Goal: Task Accomplishment & Management: Manage account settings

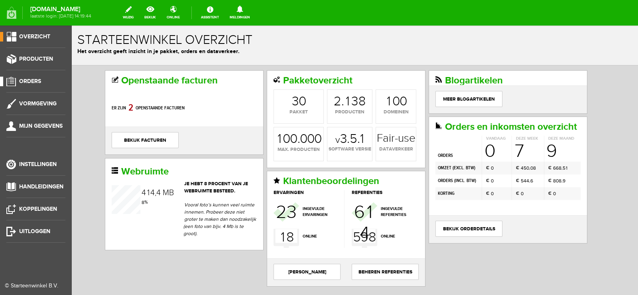
click at [32, 81] on span "Orders" at bounding box center [30, 81] width 22 height 7
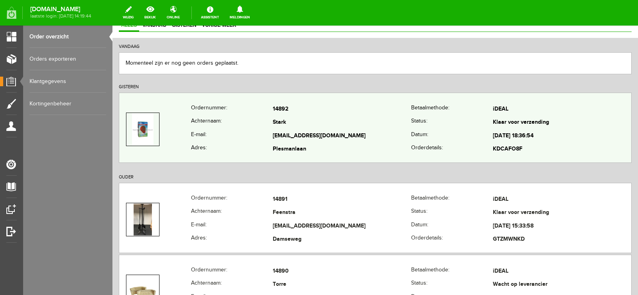
scroll to position [80, 0]
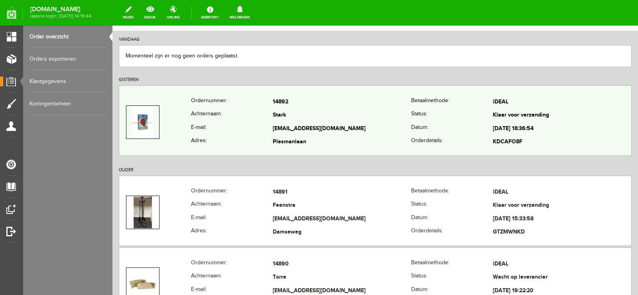
click at [352, 122] on td "[EMAIL_ADDRESS][DOMAIN_NAME]" at bounding box center [342, 129] width 138 height 14
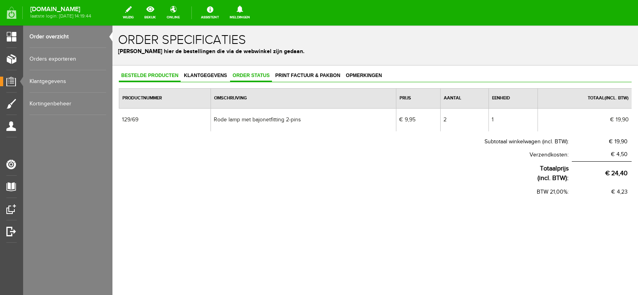
click at [255, 76] on span "Order status" at bounding box center [251, 76] width 42 height 6
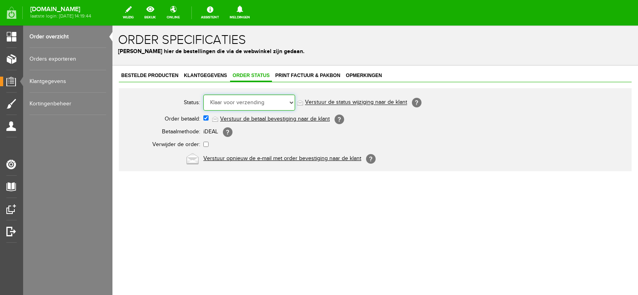
click at [292, 103] on select "Order niet afgerond Nieuw Order in behandeling Wacht op leverancier Wacht op be…" at bounding box center [249, 103] width 92 height 16
click at [288, 99] on select "Order niet afgerond Nieuw Order in behandeling Wacht op leverancier Wacht op be…" at bounding box center [249, 103] width 92 height 16
click at [270, 103] on select "Order niet afgerond Nieuw Order in behandeling Wacht op leverancier Wacht op be…" at bounding box center [249, 103] width 92 height 16
click at [203, 95] on select "Order niet afgerond Nieuw Order in behandeling Wacht op leverancier Wacht op be…" at bounding box center [249, 103] width 92 height 16
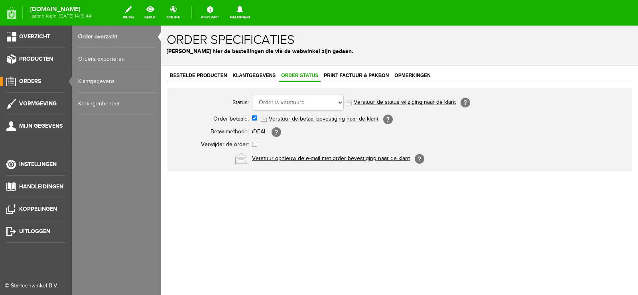
click at [42, 79] on link "Orders" at bounding box center [32, 82] width 65 height 10
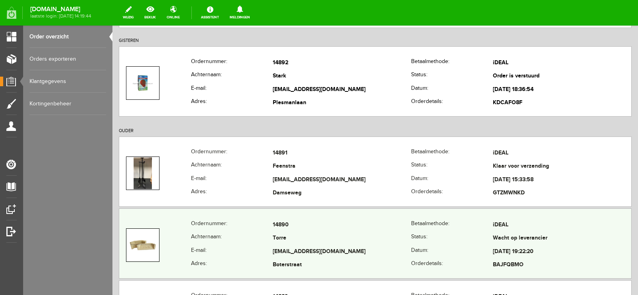
scroll to position [120, 0]
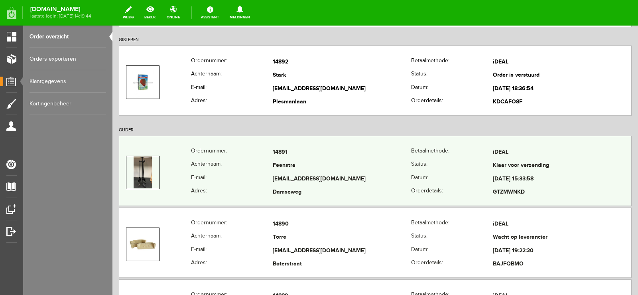
click at [370, 172] on td "Feenstra" at bounding box center [342, 166] width 138 height 14
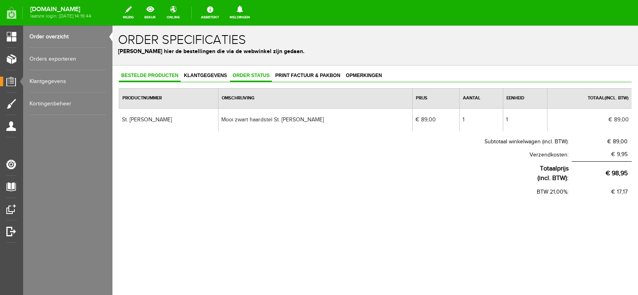
click at [258, 75] on span "Order status" at bounding box center [251, 76] width 42 height 6
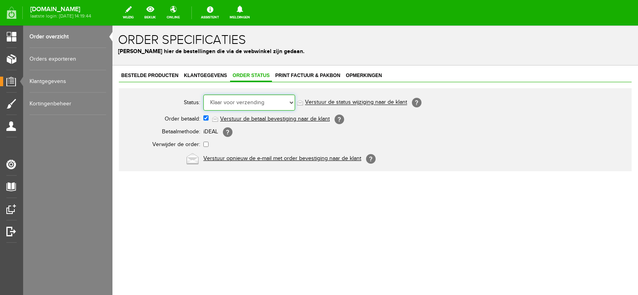
click at [292, 101] on select "Order niet afgerond Nieuw Order in behandeling Wacht op leverancier Wacht op be…" at bounding box center [249, 103] width 92 height 16
click at [203, 95] on select "Order niet afgerond Nieuw Order in behandeling Wacht op leverancier Wacht op be…" at bounding box center [249, 103] width 92 height 16
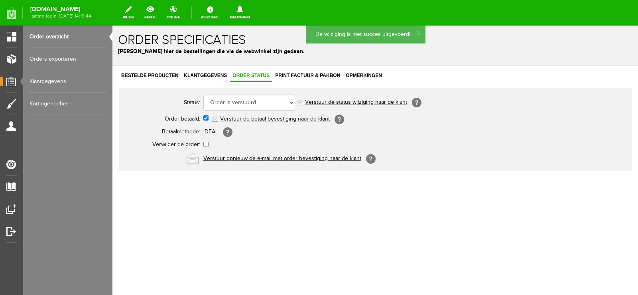
click at [372, 102] on link "Verstuur de status wijziging naar de klant" at bounding box center [356, 102] width 102 height 6
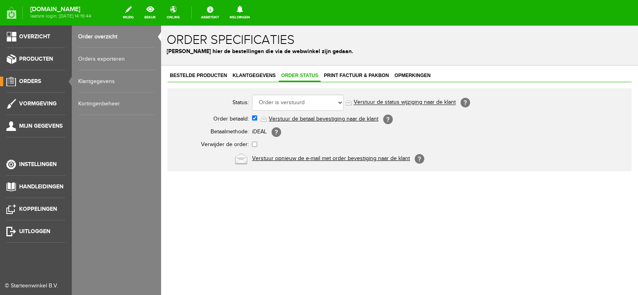
click at [29, 79] on span "Orders" at bounding box center [30, 81] width 22 height 7
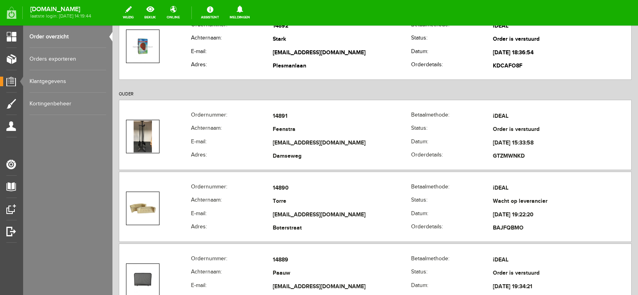
scroll to position [160, 0]
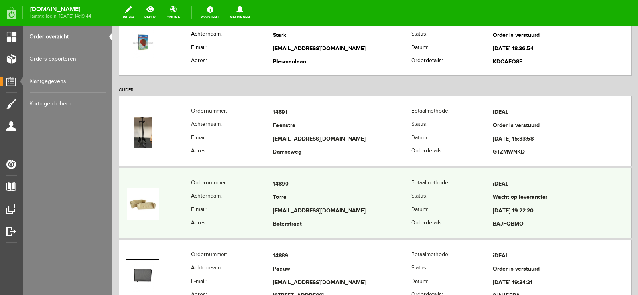
click at [363, 197] on td "Torre" at bounding box center [342, 198] width 138 height 14
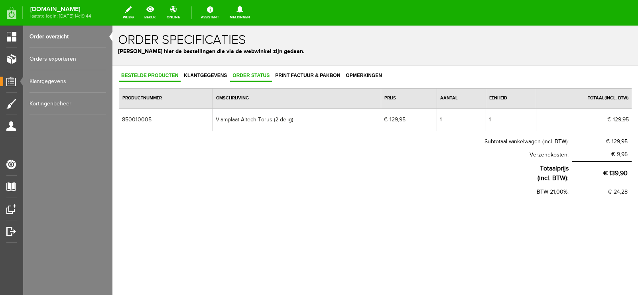
click at [250, 75] on span "Order status" at bounding box center [251, 76] width 42 height 6
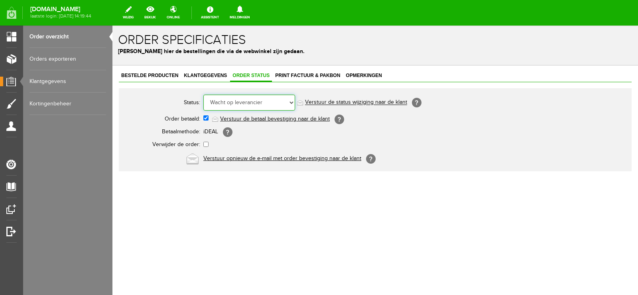
click at [292, 100] on select "Order niet afgerond Nieuw Order in behandeling Wacht op leverancier Wacht op be…" at bounding box center [249, 103] width 92 height 16
select select "2"
click at [203, 95] on select "Order niet afgerond Nieuw Order in behandeling Wacht op leverancier Wacht op be…" at bounding box center [249, 103] width 92 height 16
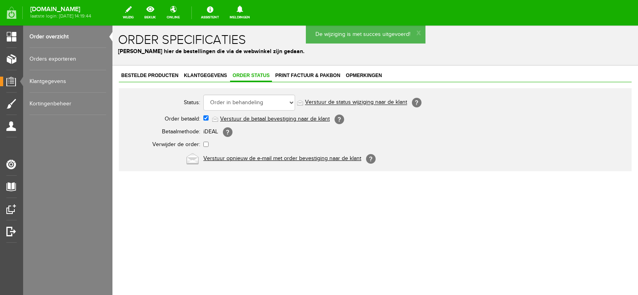
click at [369, 102] on link "Verstuur de status wijziging naar de klant" at bounding box center [356, 102] width 102 height 6
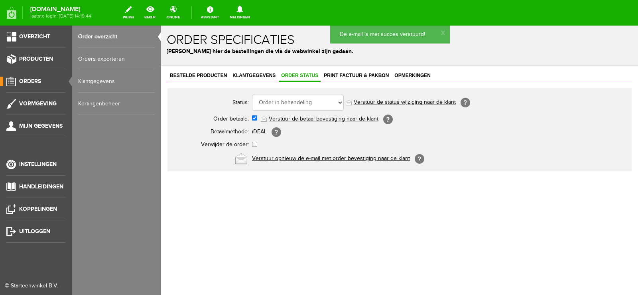
click at [32, 81] on span "Orders" at bounding box center [30, 81] width 22 height 7
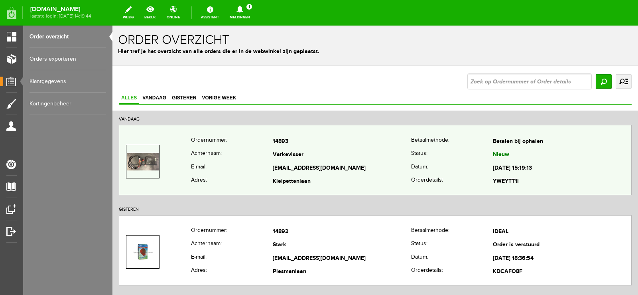
click at [355, 162] on td "[EMAIL_ADDRESS][DOMAIN_NAME]" at bounding box center [342, 169] width 138 height 14
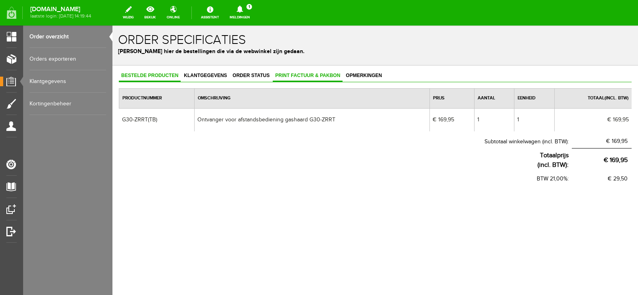
click at [311, 76] on span "Print factuur & pakbon" at bounding box center [308, 76] width 70 height 6
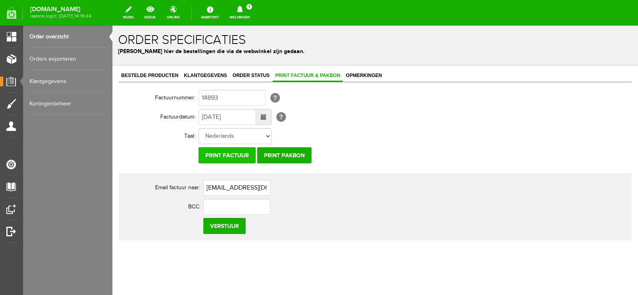
click at [232, 154] on input "Print factuur" at bounding box center [227, 155] width 57 height 16
click at [289, 155] on input "Print pakbon" at bounding box center [284, 155] width 54 height 16
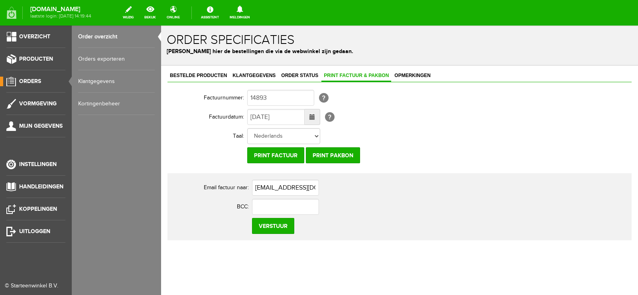
click at [32, 78] on span "Orders" at bounding box center [30, 81] width 22 height 7
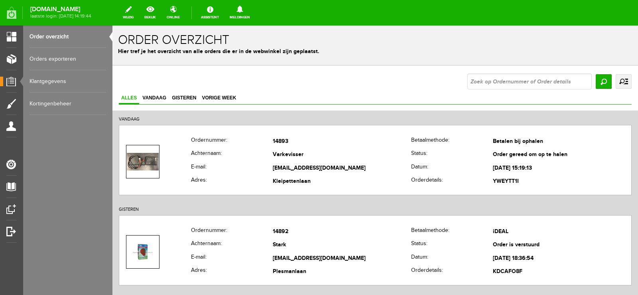
click at [394, 63] on div "Order overzicht Hier tref je het overzicht van alle orders die er in de webwink…" at bounding box center [375, 46] width 526 height 40
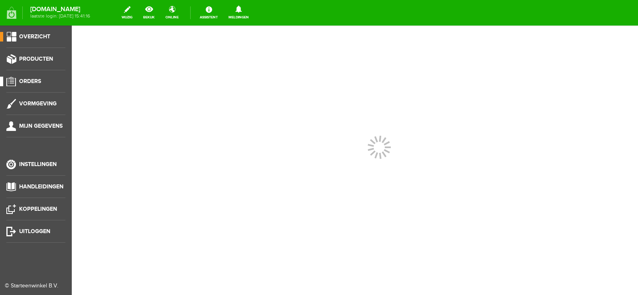
click at [36, 81] on span "Orders" at bounding box center [30, 81] width 22 height 7
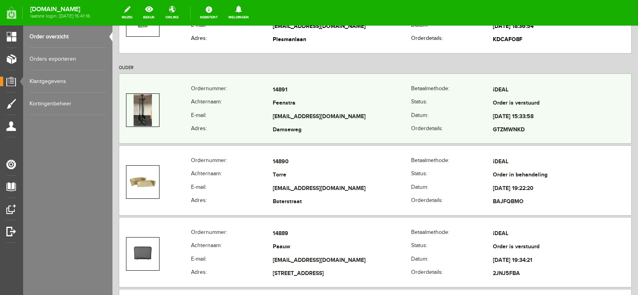
scroll to position [239, 0]
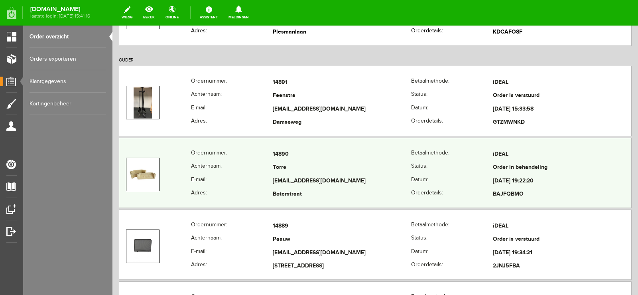
click at [401, 181] on td "[EMAIL_ADDRESS][DOMAIN_NAME]" at bounding box center [342, 181] width 138 height 14
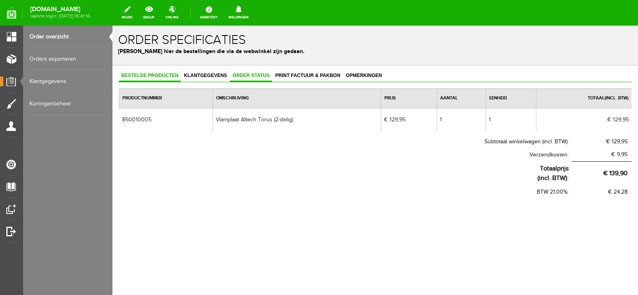
click at [250, 73] on span "Order status" at bounding box center [251, 76] width 42 height 6
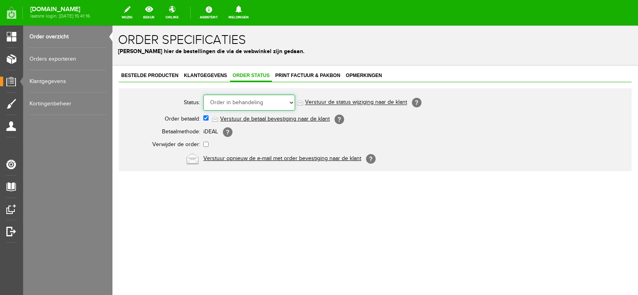
click at [291, 102] on select "Order niet afgerond Nieuw Order in behandeling Wacht op leverancier Wacht op be…" at bounding box center [249, 103] width 92 height 16
select select "5"
click at [203, 95] on select "Order niet afgerond Nieuw Order in behandeling Wacht op leverancier Wacht op be…" at bounding box center [249, 103] width 92 height 16
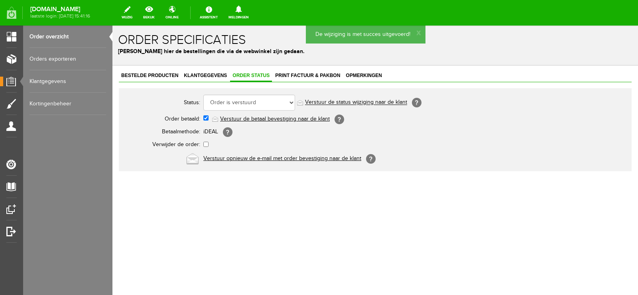
click at [374, 99] on link "Verstuur de status wijziging naar de klant" at bounding box center [356, 102] width 102 height 6
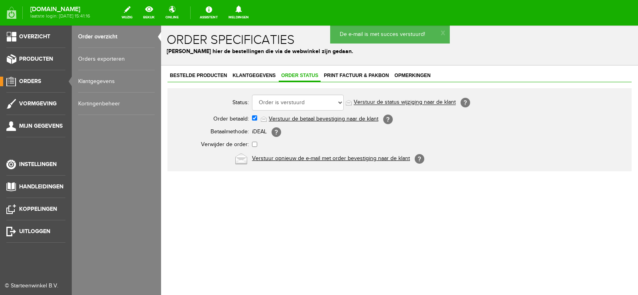
click at [33, 79] on span "Orders" at bounding box center [30, 81] width 22 height 7
